Goal: Task Accomplishment & Management: Use online tool/utility

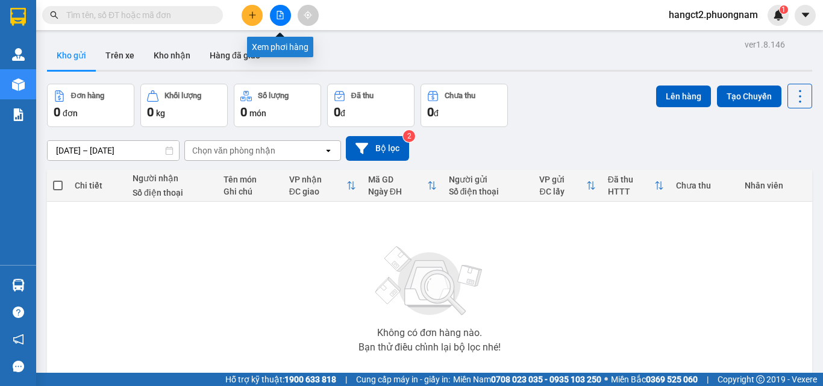
click at [279, 17] on icon "file-add" at bounding box center [280, 15] width 8 height 8
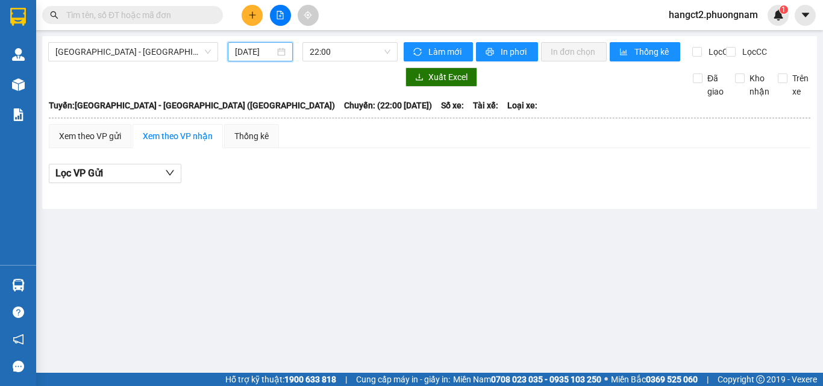
click at [241, 51] on input "12/10/2025" at bounding box center [255, 51] width 40 height 13
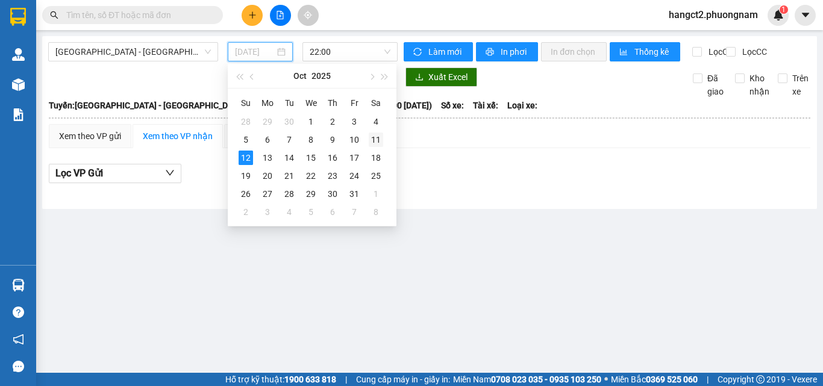
click at [373, 137] on div "11" at bounding box center [376, 139] width 14 height 14
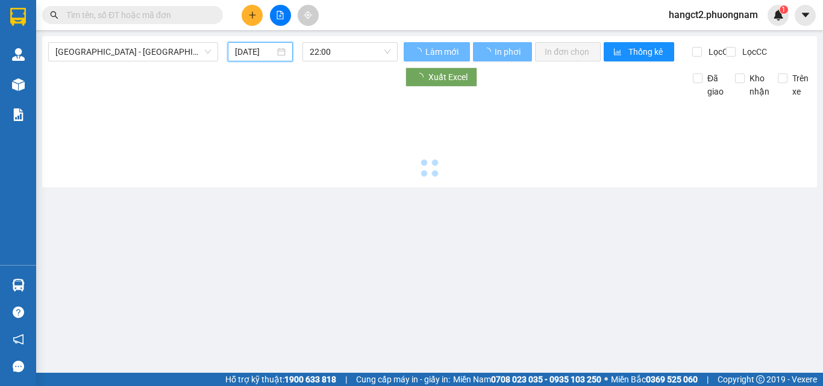
type input "11/10/2025"
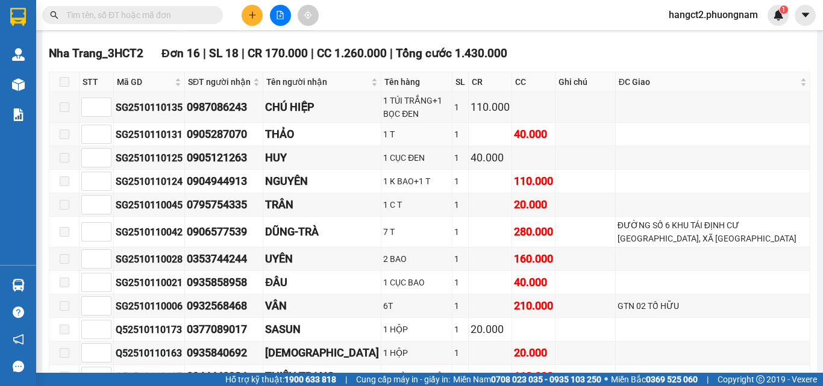
scroll to position [8853, 0]
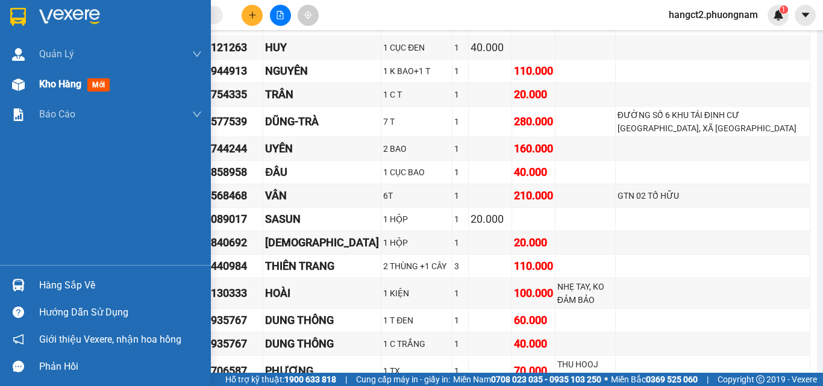
click at [42, 82] on span "Kho hàng" at bounding box center [60, 83] width 42 height 11
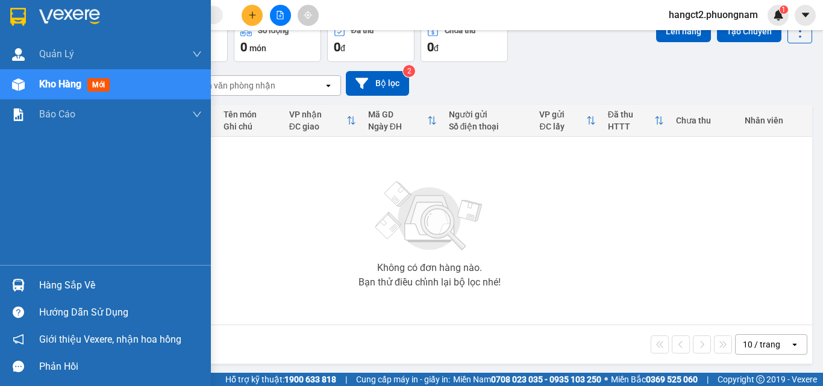
scroll to position [67, 0]
